Goal: Task Accomplishment & Management: Use online tool/utility

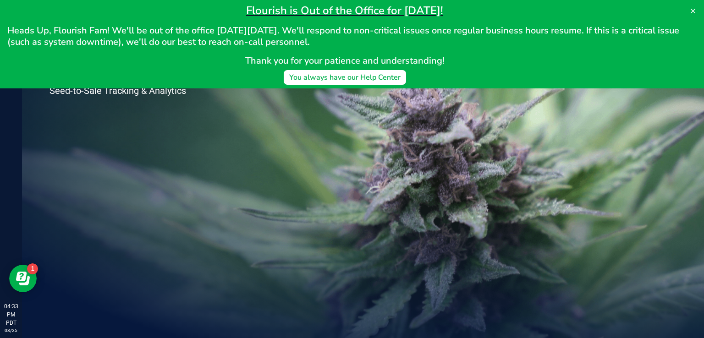
click at [3, 59] on div "Flourish is Out of the Office for [DATE]! Heads Up, Flourish Fam! We'll be out …" at bounding box center [352, 44] width 704 height 88
click at [332, 150] on div "Welcome to Flourish Software Seed-to-Sale Tracking & Analytics" at bounding box center [363, 180] width 682 height 316
click at [697, 14] on button at bounding box center [692, 11] width 15 height 15
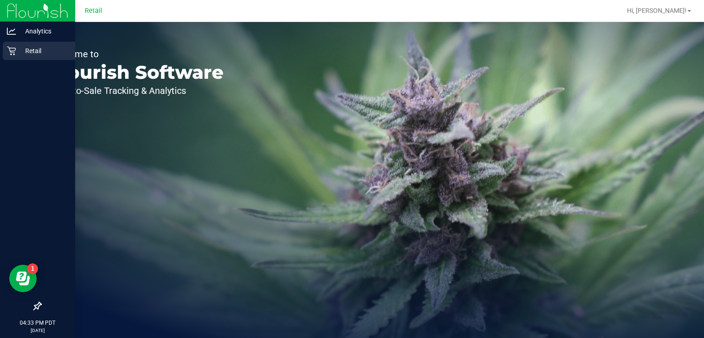
click at [0, 56] on link "Retail" at bounding box center [37, 52] width 75 height 20
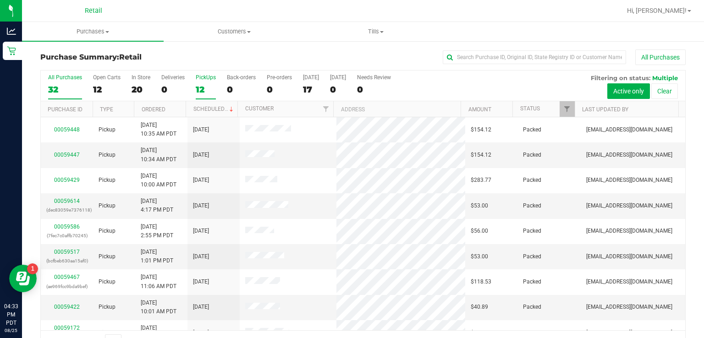
click at [207, 87] on div "12" at bounding box center [206, 89] width 20 height 11
click at [0, 0] on input "PickUps 12" at bounding box center [0, 0] width 0 height 0
click at [529, 107] on link "Status" at bounding box center [530, 108] width 20 height 6
click at [384, 35] on span "Tills" at bounding box center [375, 31] width 141 height 8
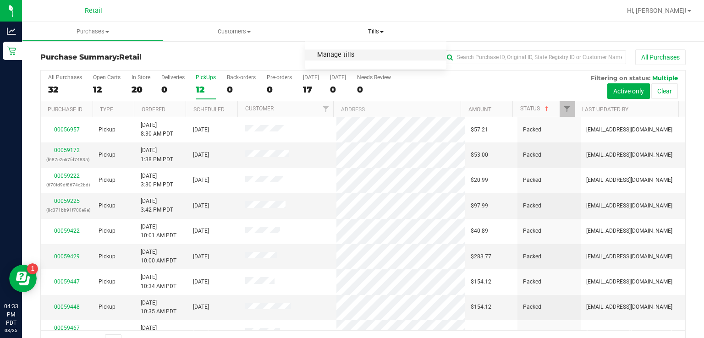
click at [326, 55] on span "Manage tills" at bounding box center [336, 55] width 62 height 8
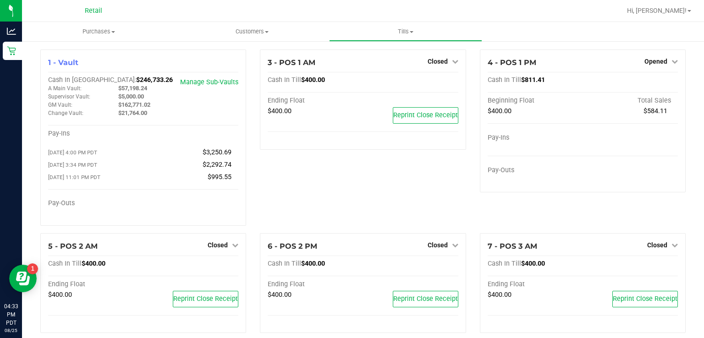
click at [431, 248] on span "Closed" at bounding box center [438, 244] width 20 height 7
click at [435, 267] on link "Open Till" at bounding box center [437, 263] width 24 height 7
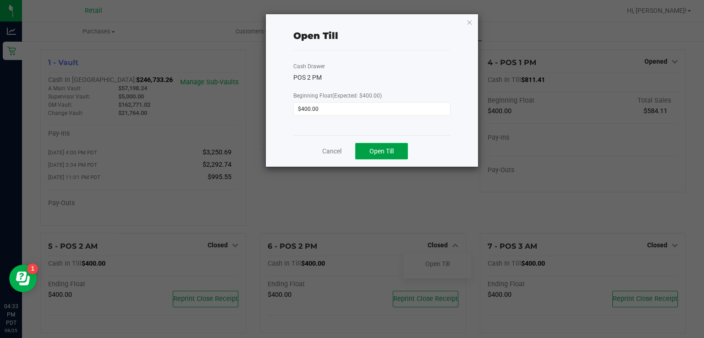
click at [386, 157] on button "Open Till" at bounding box center [381, 151] width 53 height 16
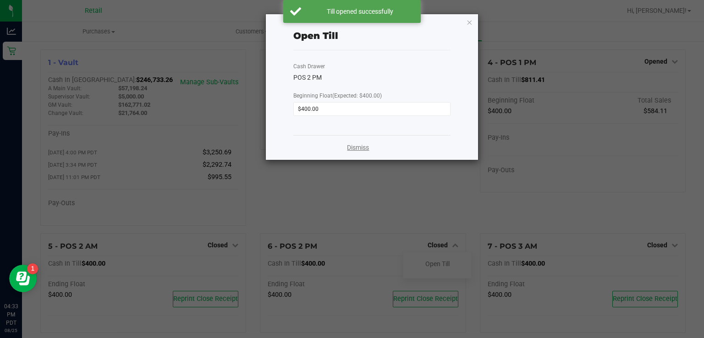
click at [365, 148] on link "Dismiss" at bounding box center [358, 148] width 22 height 10
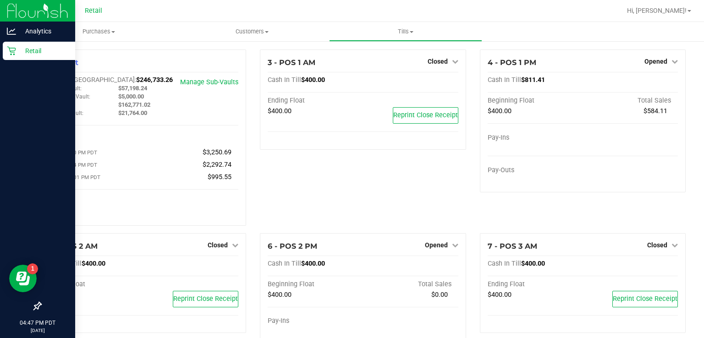
click at [4, 54] on div "Retail" at bounding box center [39, 51] width 72 height 18
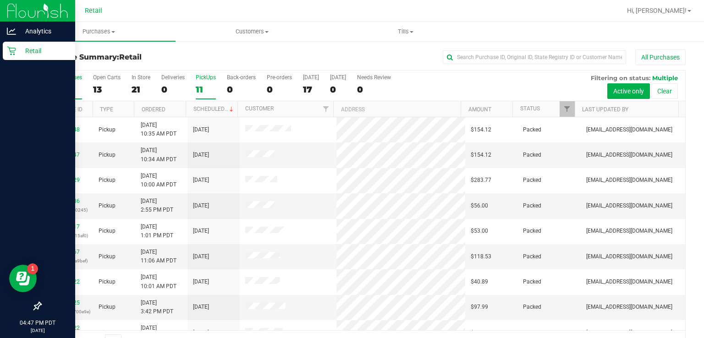
click at [196, 88] on div "11" at bounding box center [206, 89] width 20 height 11
click at [0, 0] on input "PickUps 11" at bounding box center [0, 0] width 0 height 0
click at [524, 108] on link "Status" at bounding box center [530, 108] width 20 height 6
click at [211, 93] on div "11" at bounding box center [206, 89] width 20 height 11
click at [0, 0] on input "PickUps 11" at bounding box center [0, 0] width 0 height 0
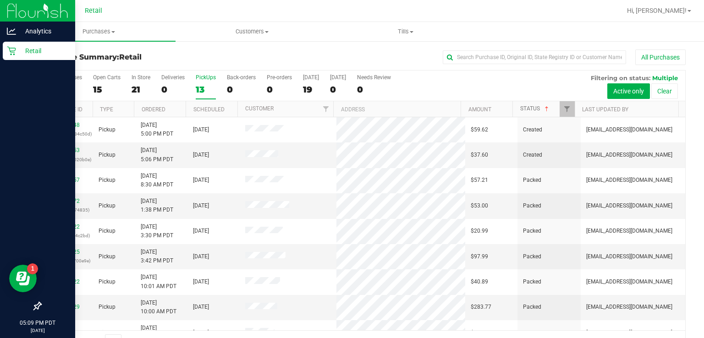
click at [543, 108] on span at bounding box center [546, 108] width 7 height 7
click at [526, 106] on link "Status" at bounding box center [535, 108] width 30 height 6
